Goal: Find specific page/section: Find specific page/section

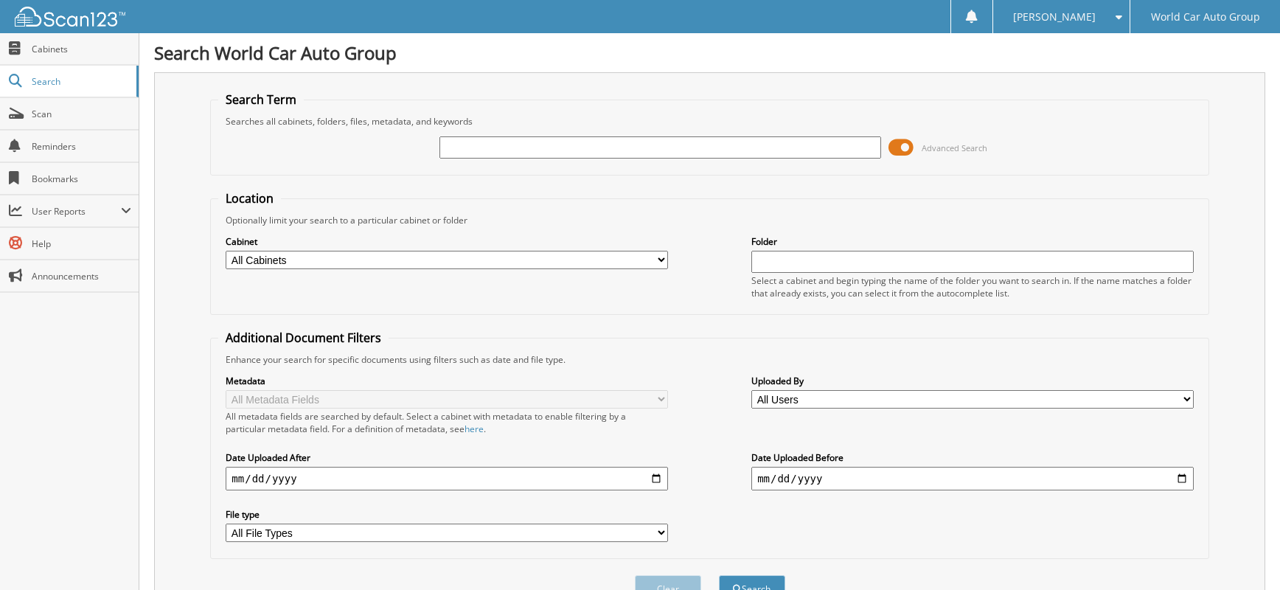
click at [608, 140] on input "text" at bounding box center [660, 147] width 442 height 22
type input "049743"
click at [719, 575] on button "Search" at bounding box center [752, 588] width 66 height 27
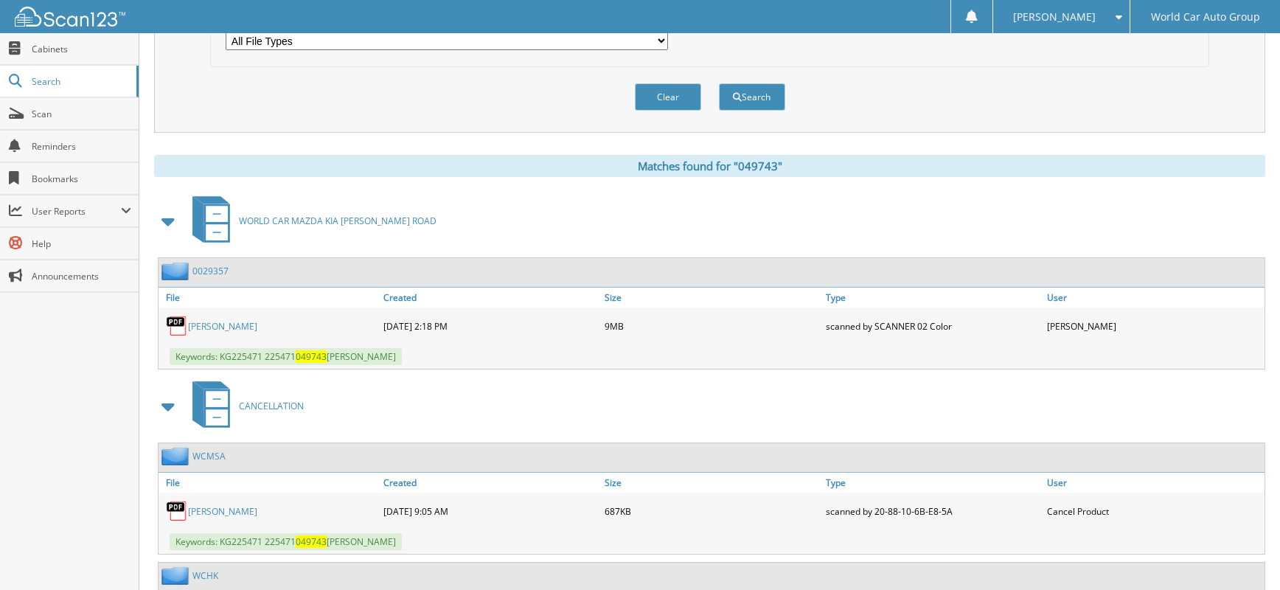
scroll to position [688, 0]
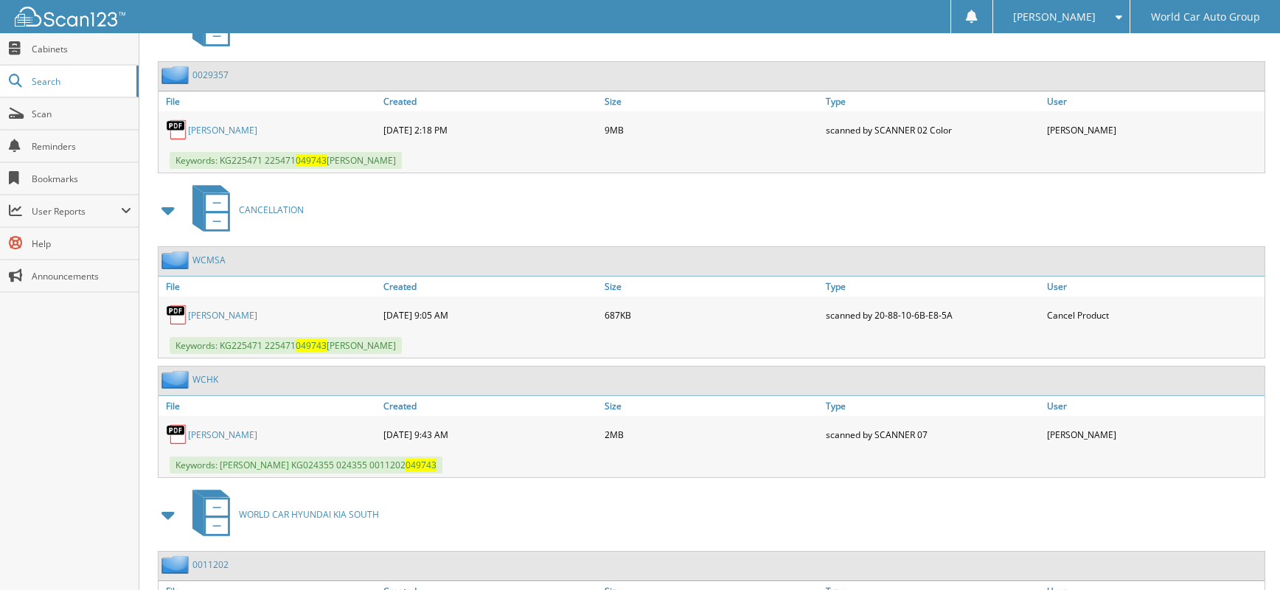
click at [257, 317] on link "EDWARD CALDERA" at bounding box center [222, 315] width 69 height 13
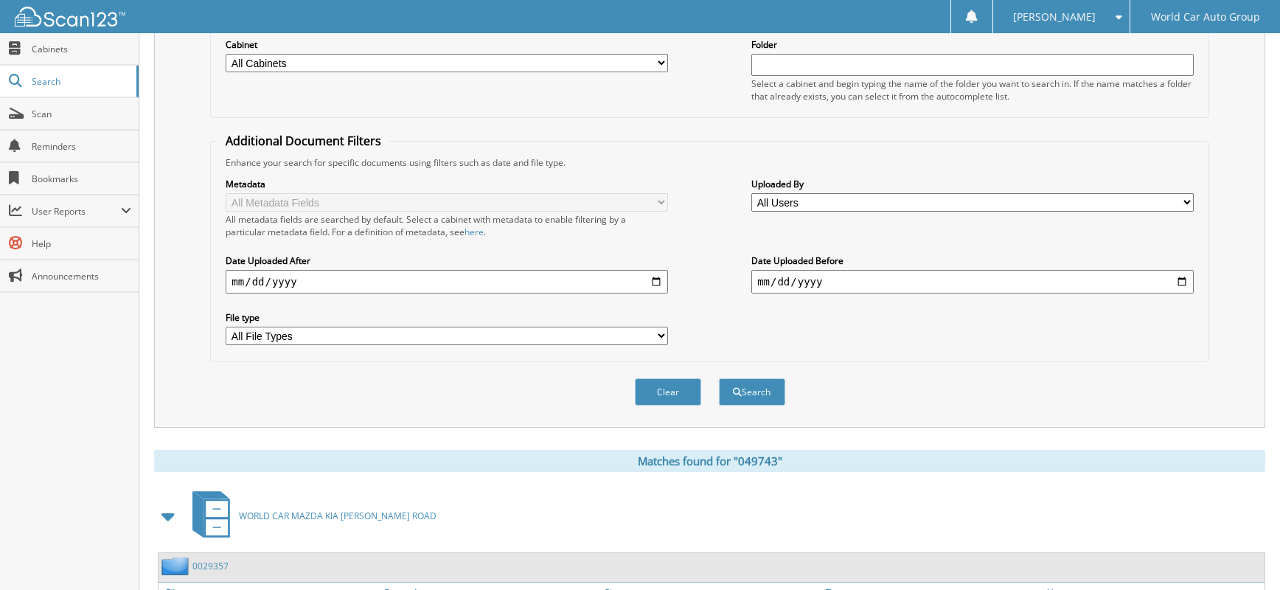
scroll to position [0, 0]
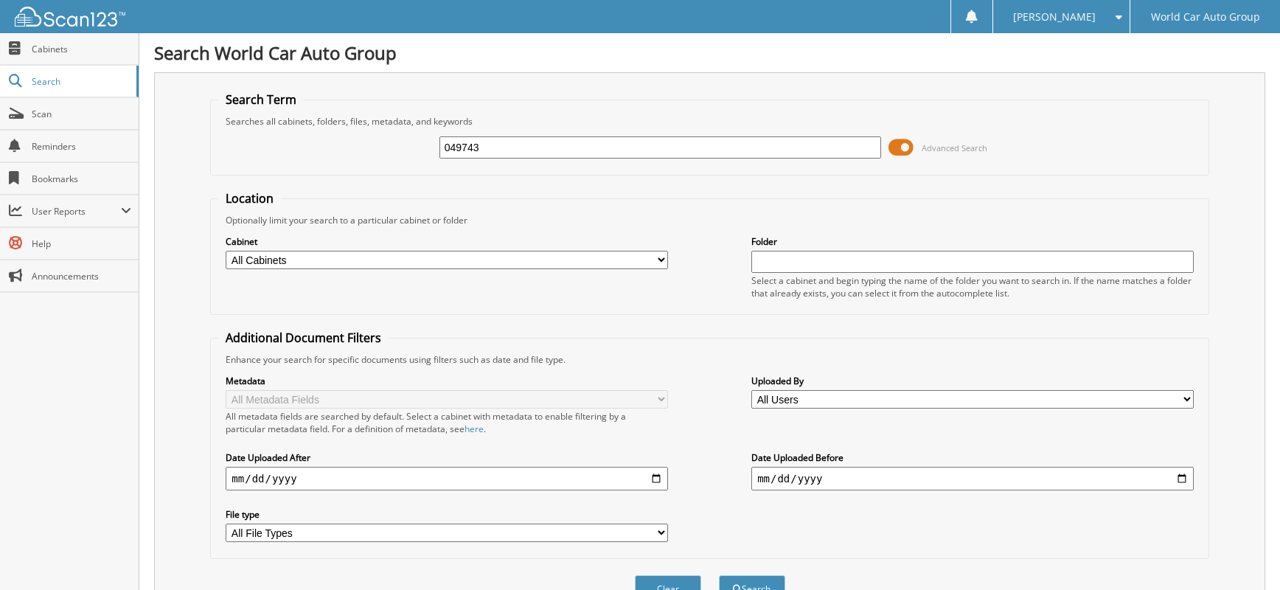
drag, startPoint x: 558, startPoint y: 142, endPoint x: 362, endPoint y: 83, distance: 204.8
click at [329, 115] on fieldset "Search Term Searches all cabinets, folders, files, metadata, and keywords 04974…" at bounding box center [709, 133] width 998 height 84
type input "684131"
click at [719, 575] on button "Search" at bounding box center [752, 588] width 66 height 27
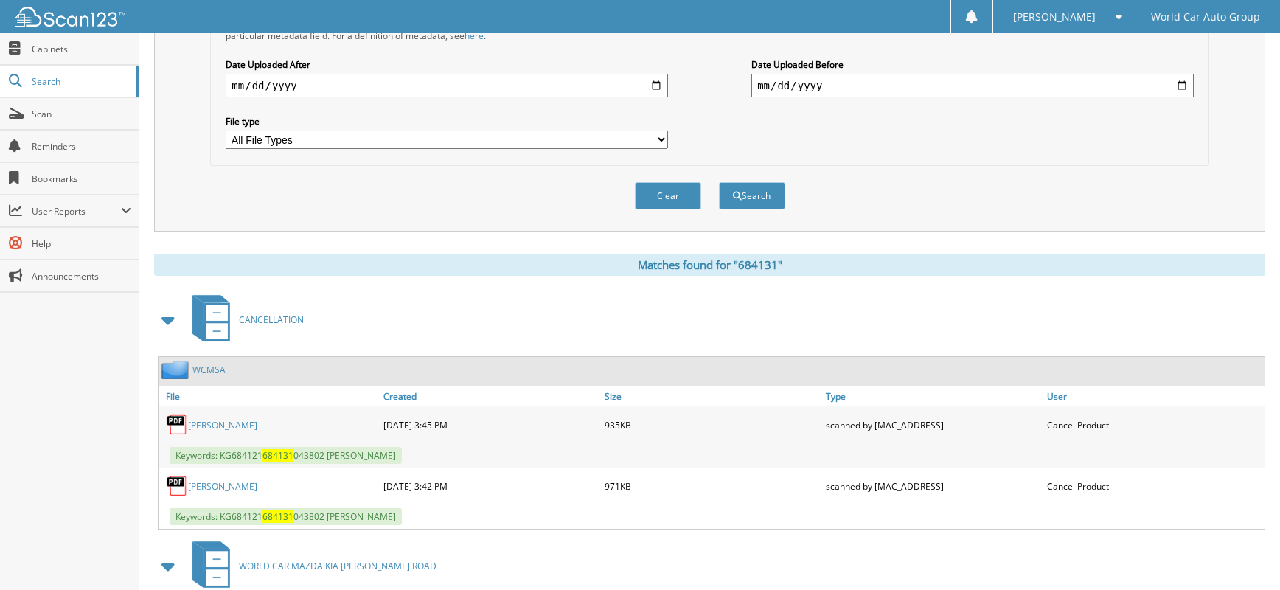
click at [253, 437] on div "RAQUEL ZAMARRIPA" at bounding box center [269, 424] width 221 height 29
click at [255, 417] on div "RAQUEL ZAMARRIPA" at bounding box center [269, 424] width 221 height 29
click at [255, 423] on link "RAQUEL ZAMARRIPA" at bounding box center [222, 425] width 69 height 13
click at [239, 487] on link "RAQUEL ZAMARRIPA" at bounding box center [222, 486] width 69 height 13
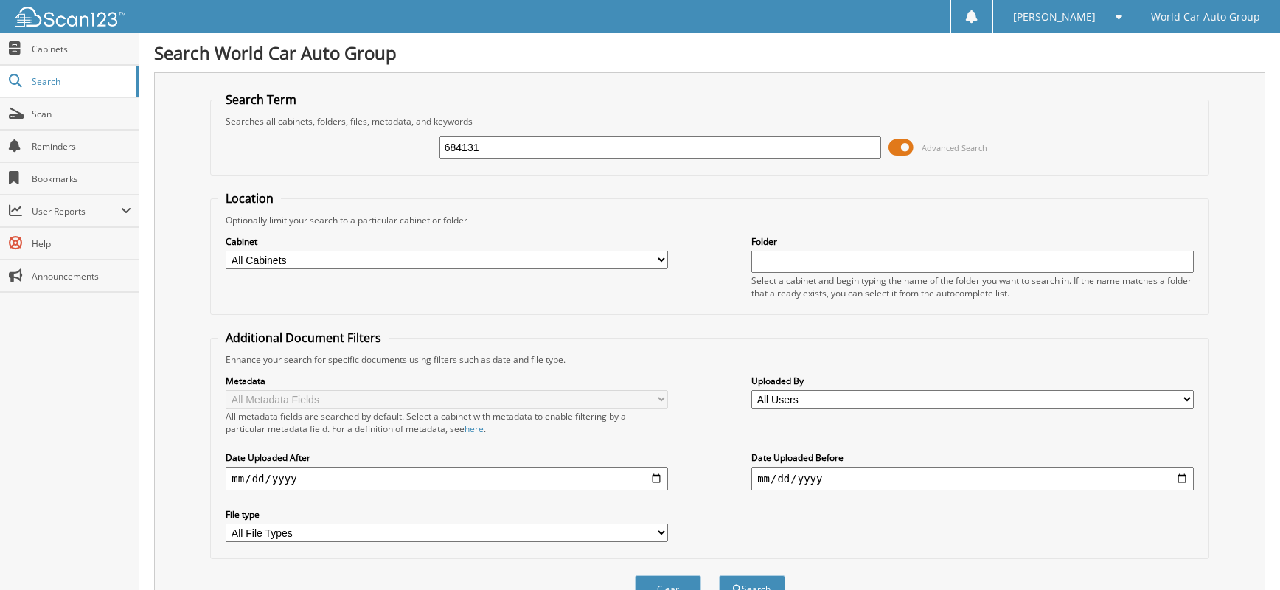
drag, startPoint x: 498, startPoint y: 145, endPoint x: 361, endPoint y: 145, distance: 137.9
click at [361, 145] on div "684131 Advanced Search" at bounding box center [709, 148] width 982 height 40
type input "051758"
click at [719, 575] on button "Search" at bounding box center [752, 588] width 66 height 27
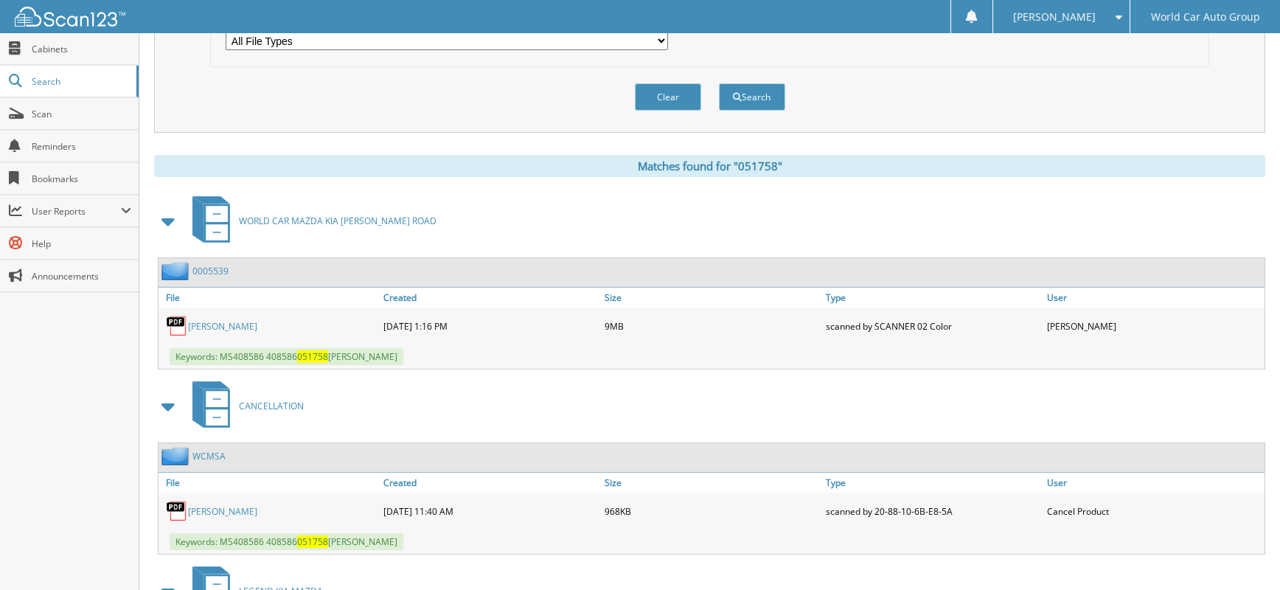
scroll to position [688, 0]
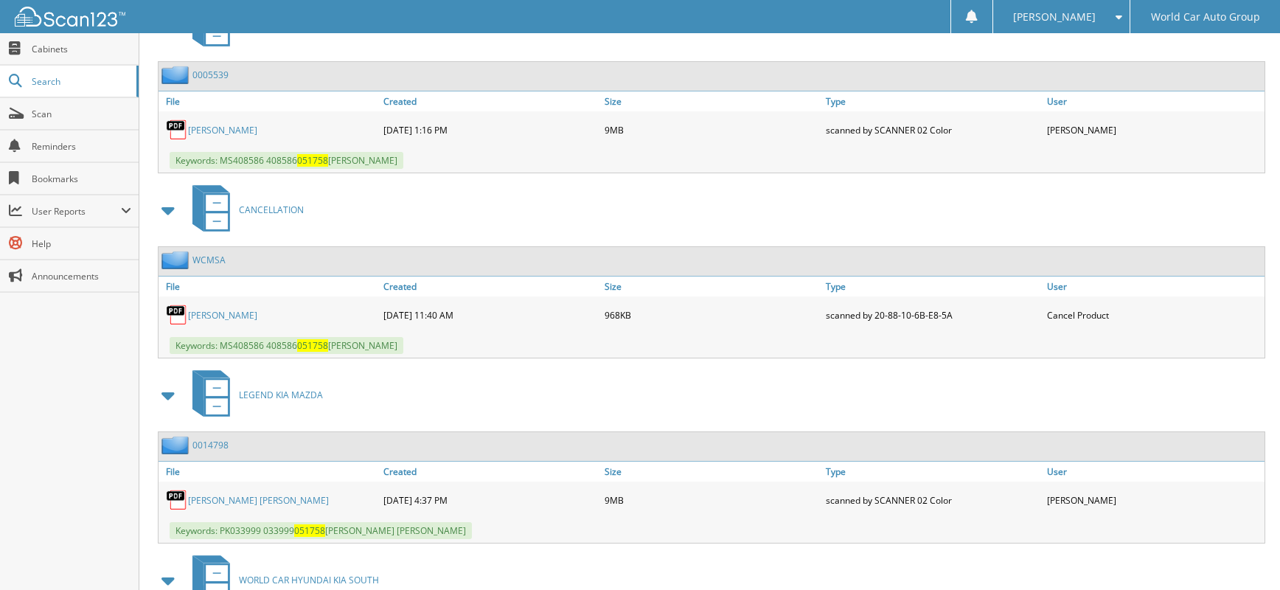
click at [244, 318] on link "MARCELA MORALES" at bounding box center [222, 315] width 69 height 13
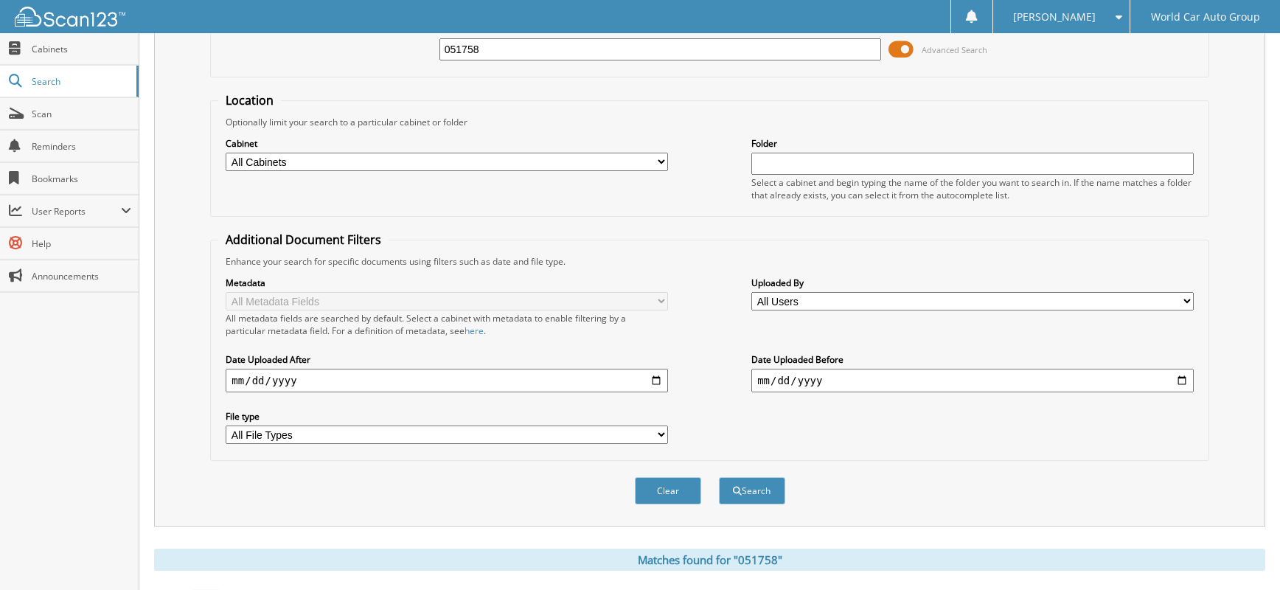
click at [549, 44] on input "051758" at bounding box center [660, 49] width 442 height 22
type input "044797"
click at [719, 477] on button "Search" at bounding box center [752, 490] width 66 height 27
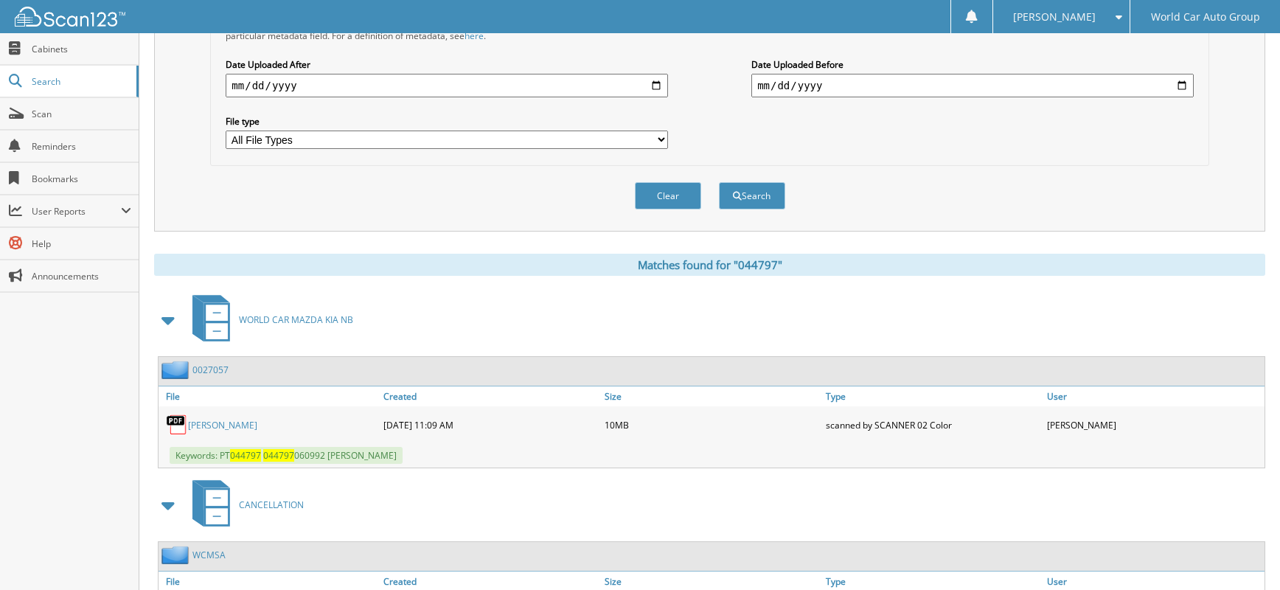
scroll to position [492, 0]
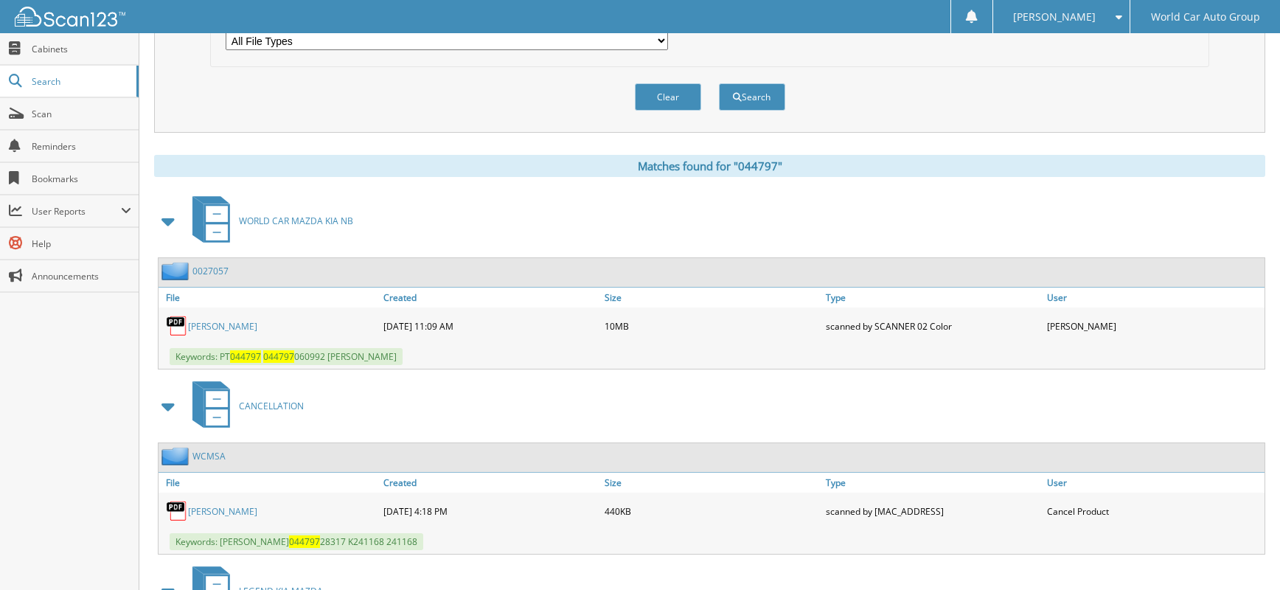
click at [257, 514] on link "YARANAYZA PEREZ CHAPPOTIN" at bounding box center [222, 511] width 69 height 13
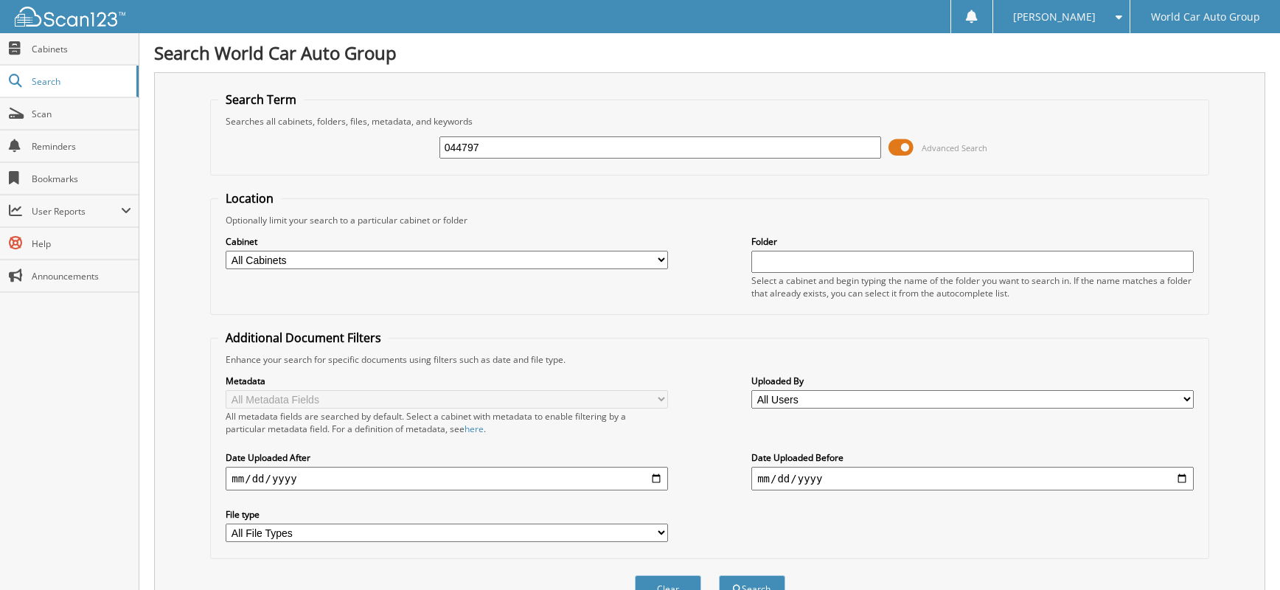
drag, startPoint x: 490, startPoint y: 146, endPoint x: 296, endPoint y: 150, distance: 194.0
click at [310, 149] on div "044797 Advanced Search" at bounding box center [709, 148] width 982 height 40
type input "251165"
click at [719, 575] on button "Search" at bounding box center [752, 588] width 66 height 27
drag, startPoint x: 545, startPoint y: 154, endPoint x: 359, endPoint y: 122, distance: 188.6
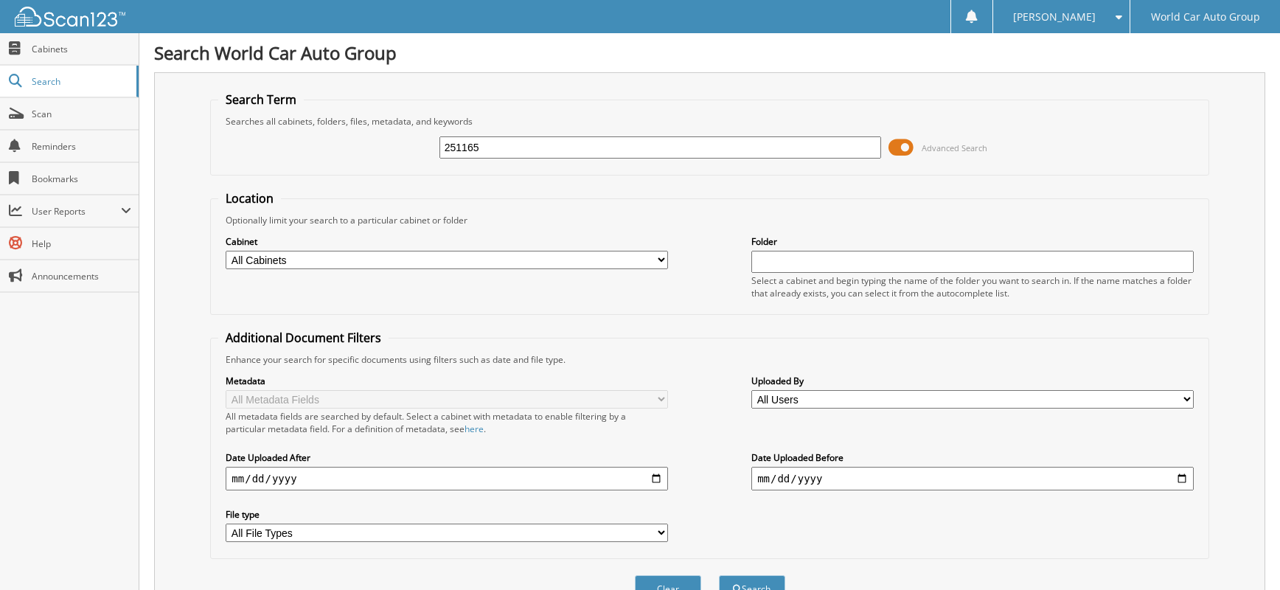
click at [361, 122] on fieldset "Search Term Searches all cabinets, folders, files, metadata, and keywords 25116…" at bounding box center [709, 133] width 998 height 84
type input "732917"
click at [719, 575] on button "Search" at bounding box center [752, 588] width 66 height 27
drag, startPoint x: 501, startPoint y: 143, endPoint x: 344, endPoint y: 143, distance: 157.1
click at [344, 143] on div "732917 Advanced Search" at bounding box center [709, 148] width 982 height 40
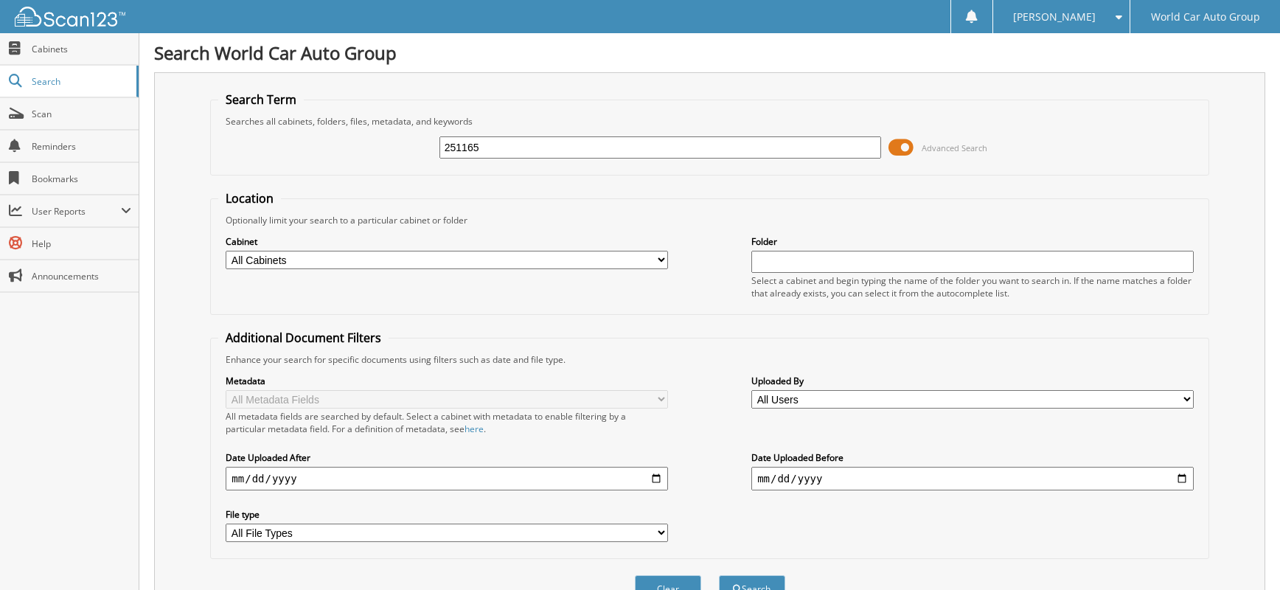
type input "251165"
click at [719, 575] on button "Search" at bounding box center [752, 588] width 66 height 27
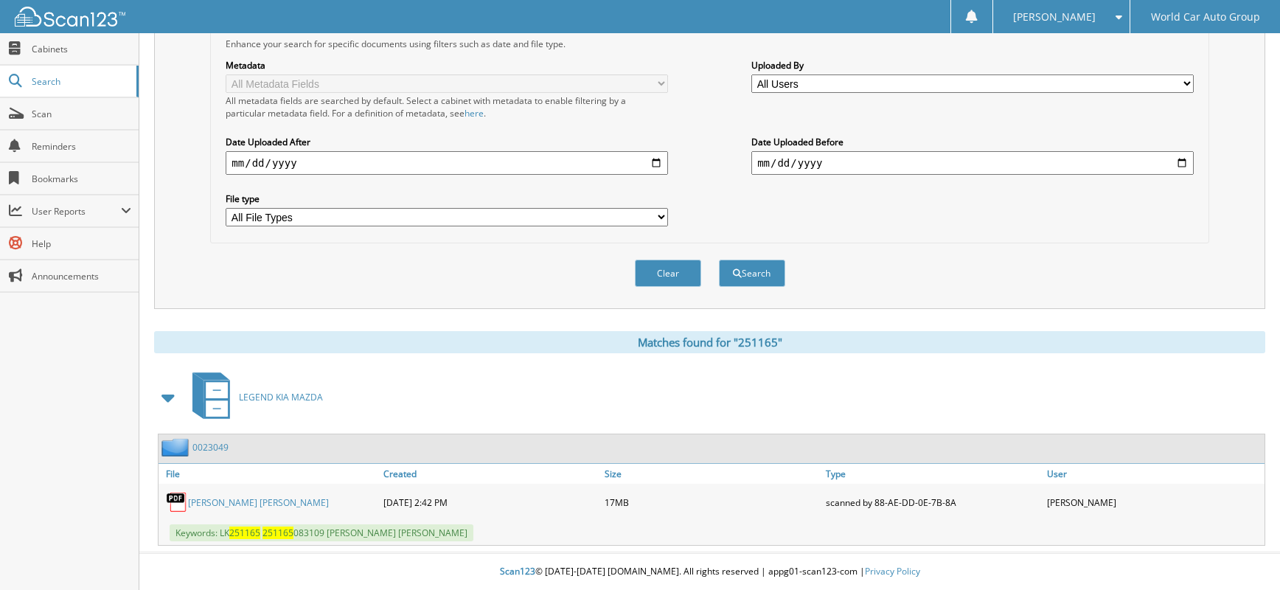
click at [268, 504] on link "[PERSON_NAME] [PERSON_NAME]" at bounding box center [258, 502] width 141 height 13
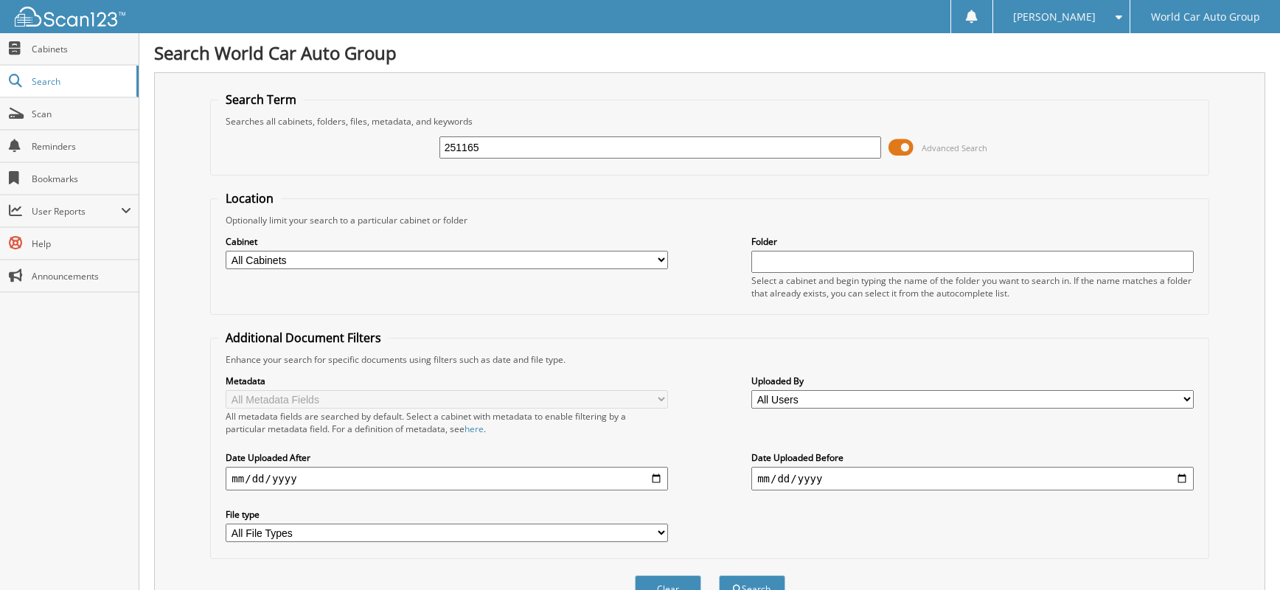
click at [507, 156] on input "251165" at bounding box center [660, 147] width 442 height 22
click at [507, 153] on input "251165" at bounding box center [660, 147] width 442 height 22
type input "121210"
click at [719, 575] on button "Search" at bounding box center [752, 588] width 66 height 27
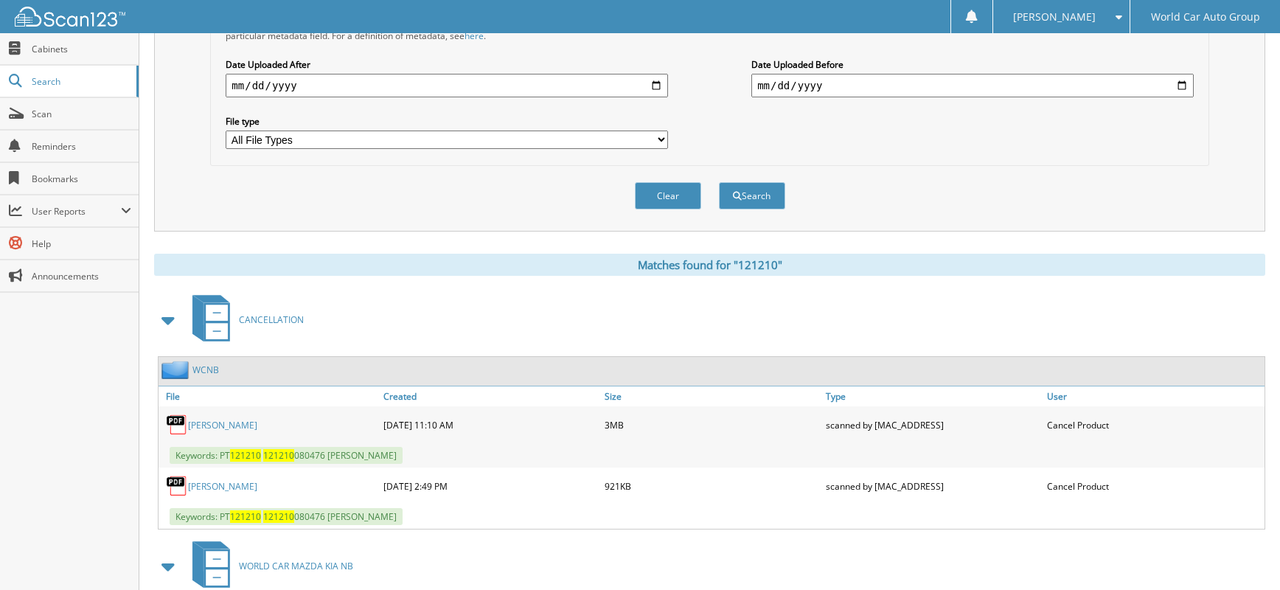
scroll to position [590, 0]
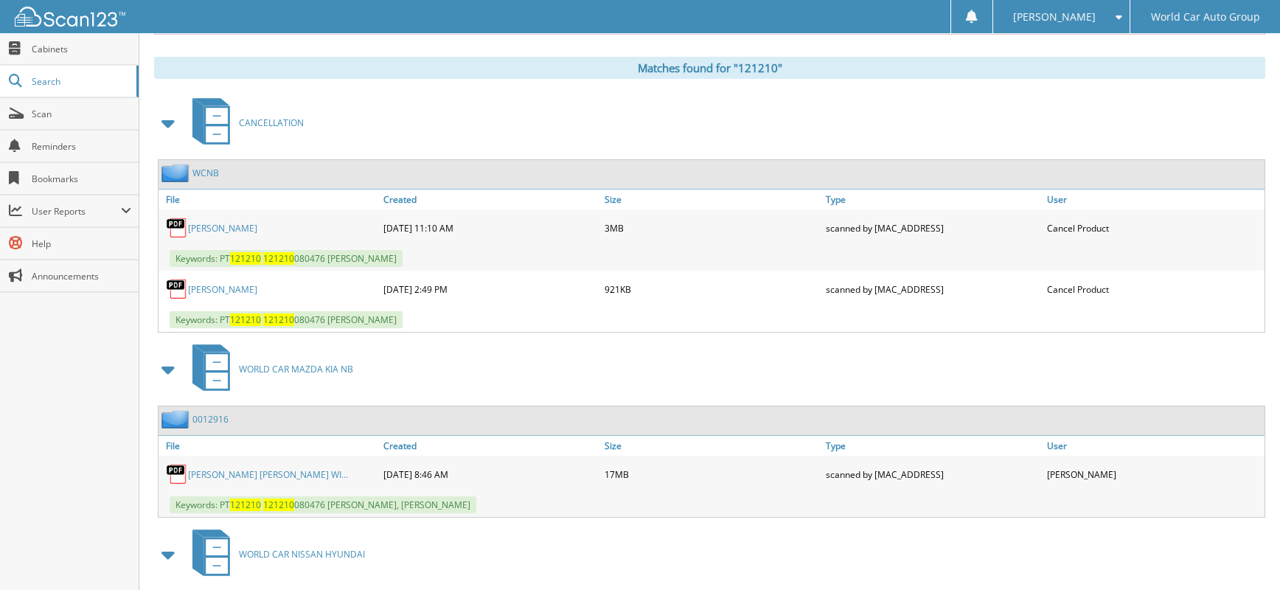
click at [222, 286] on link "HOLLY WILLIAMS" at bounding box center [222, 289] width 69 height 13
click at [232, 226] on link "HOLLY WILLIAMS" at bounding box center [222, 228] width 69 height 13
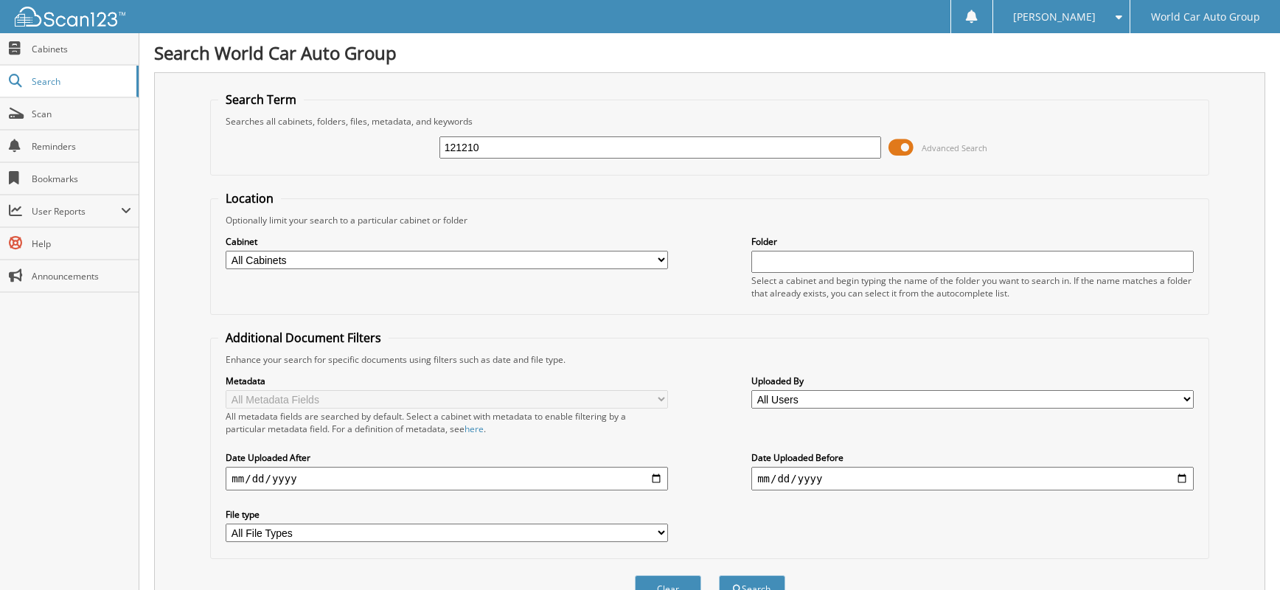
click at [518, 139] on input "121210" at bounding box center [660, 147] width 442 height 22
type input "483977"
click at [719, 575] on button "Search" at bounding box center [752, 588] width 66 height 27
drag, startPoint x: 502, startPoint y: 147, endPoint x: 422, endPoint y: 149, distance: 79.7
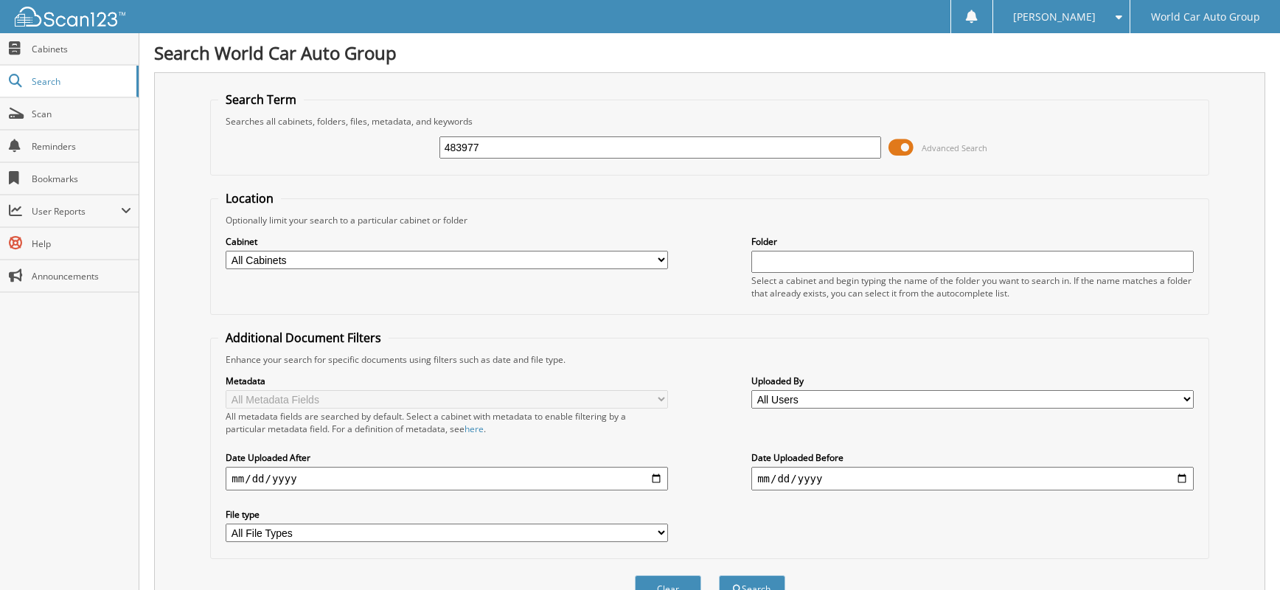
click at [424, 147] on div "483977 Advanced Search" at bounding box center [709, 148] width 982 height 40
type input "044797"
click at [719, 575] on button "Search" at bounding box center [752, 588] width 66 height 27
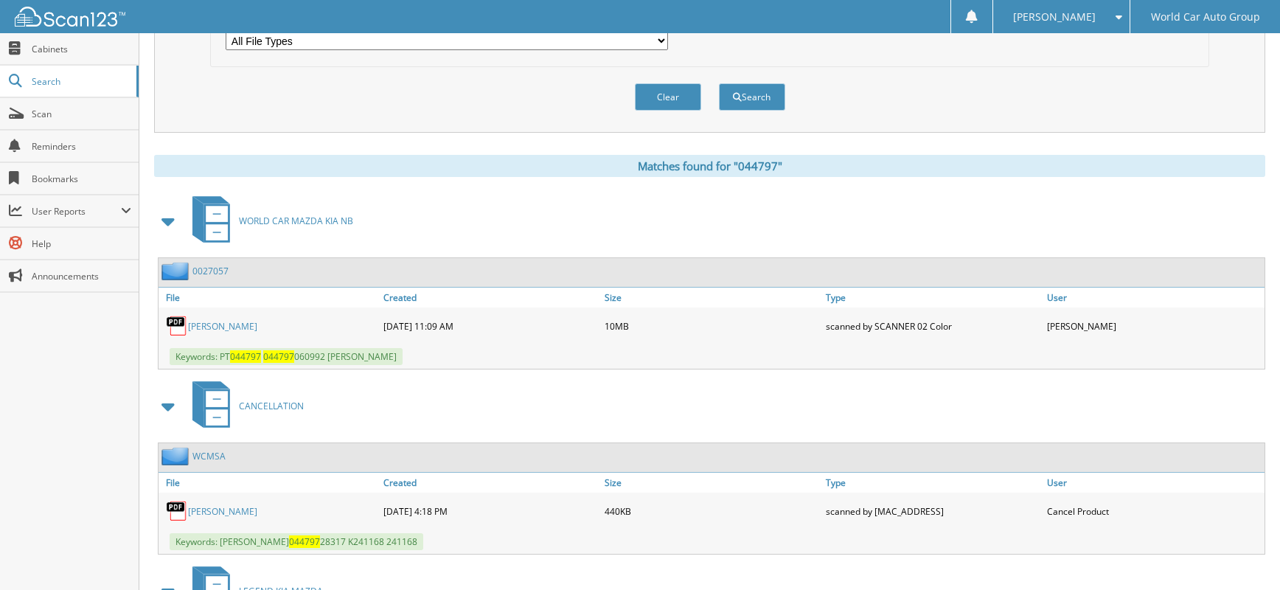
click at [243, 517] on link "[PERSON_NAME]" at bounding box center [222, 511] width 69 height 13
